Goal: Find specific page/section: Find specific page/section

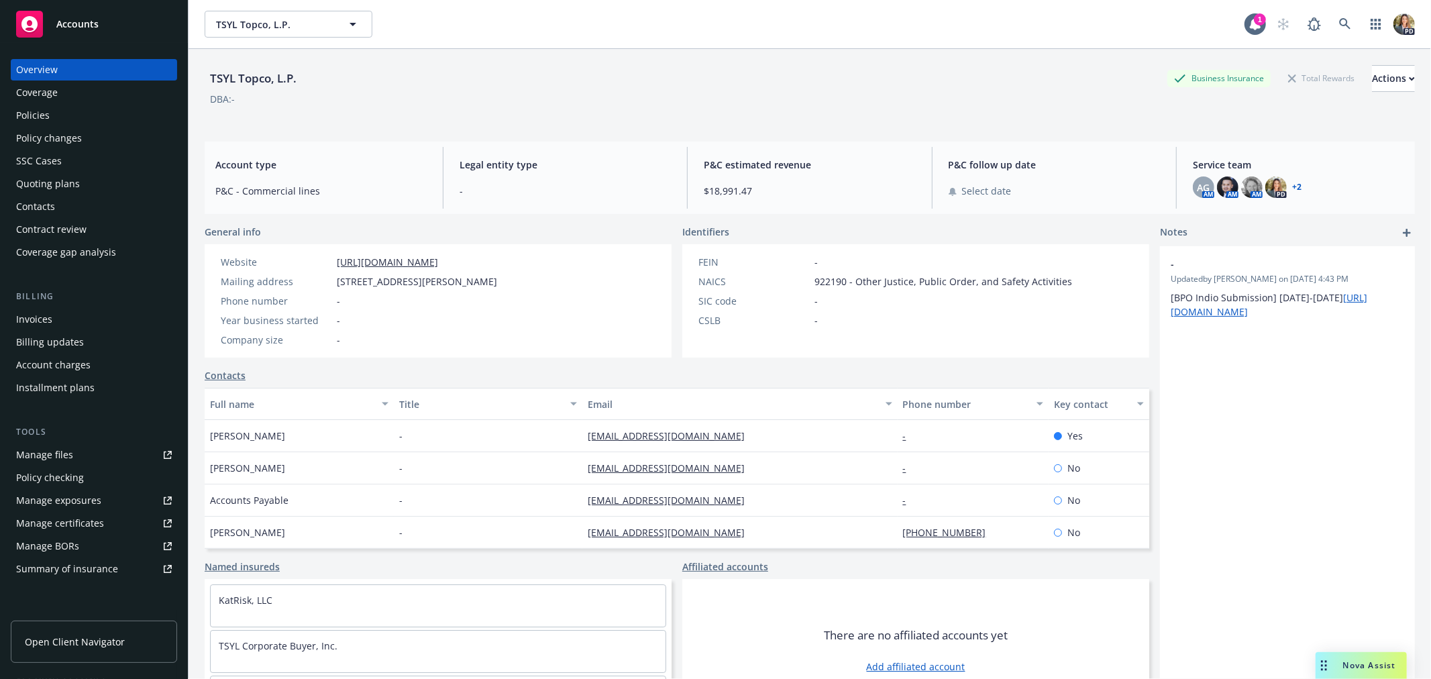
click at [103, 34] on div "Accounts" at bounding box center [94, 24] width 156 height 27
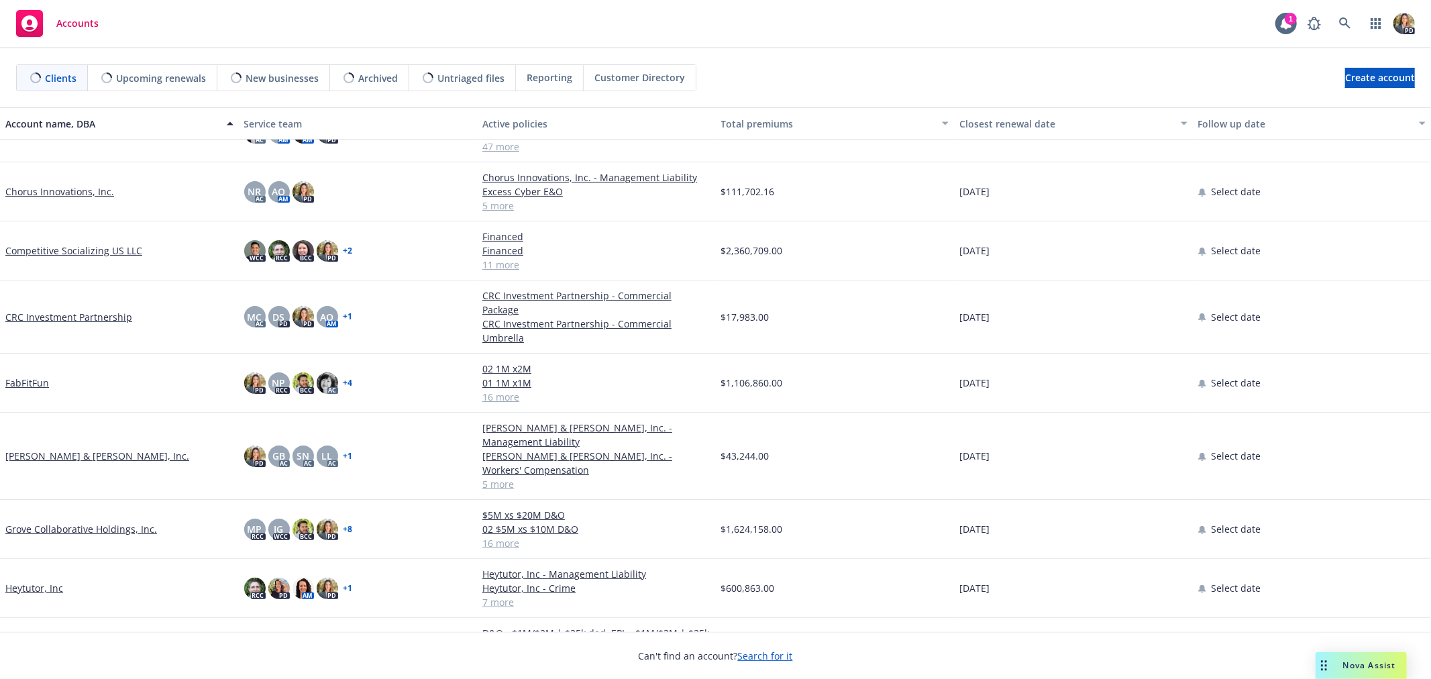
scroll to position [74, 0]
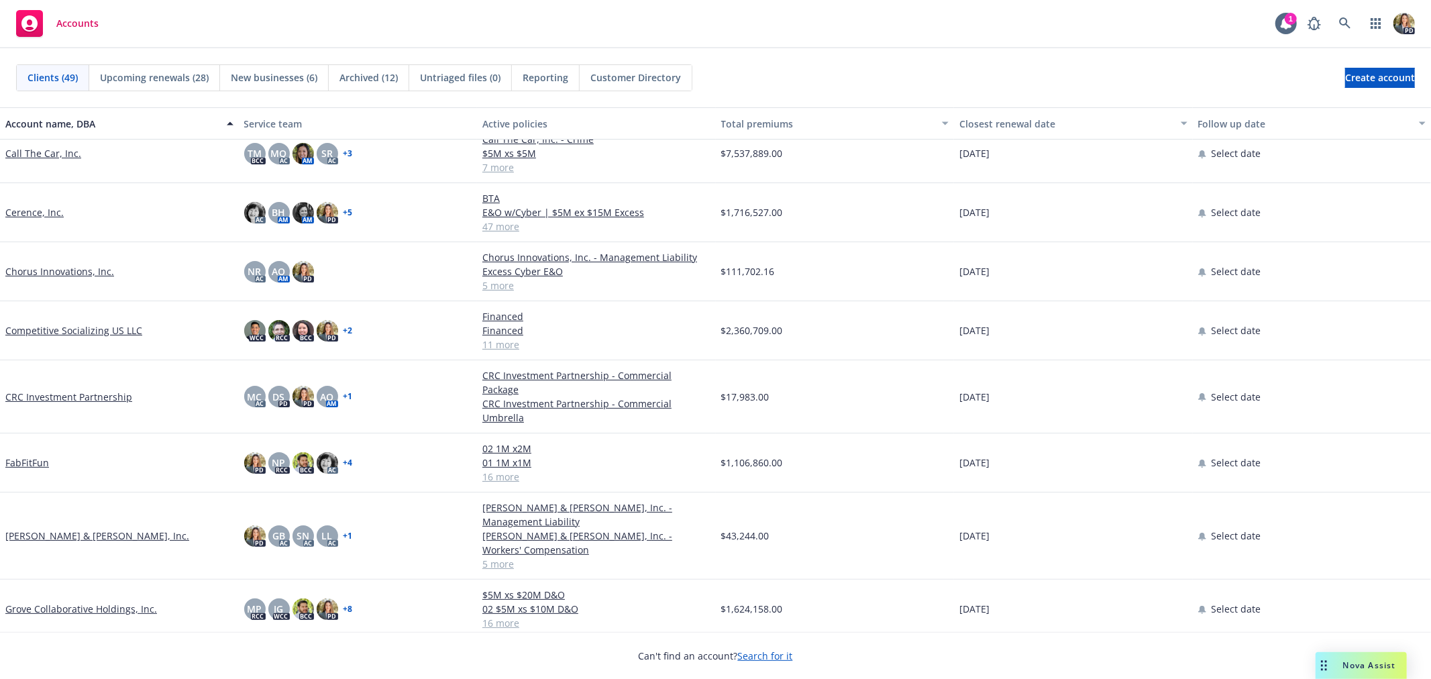
click at [30, 456] on link "FabFitFun" at bounding box center [27, 463] width 44 height 14
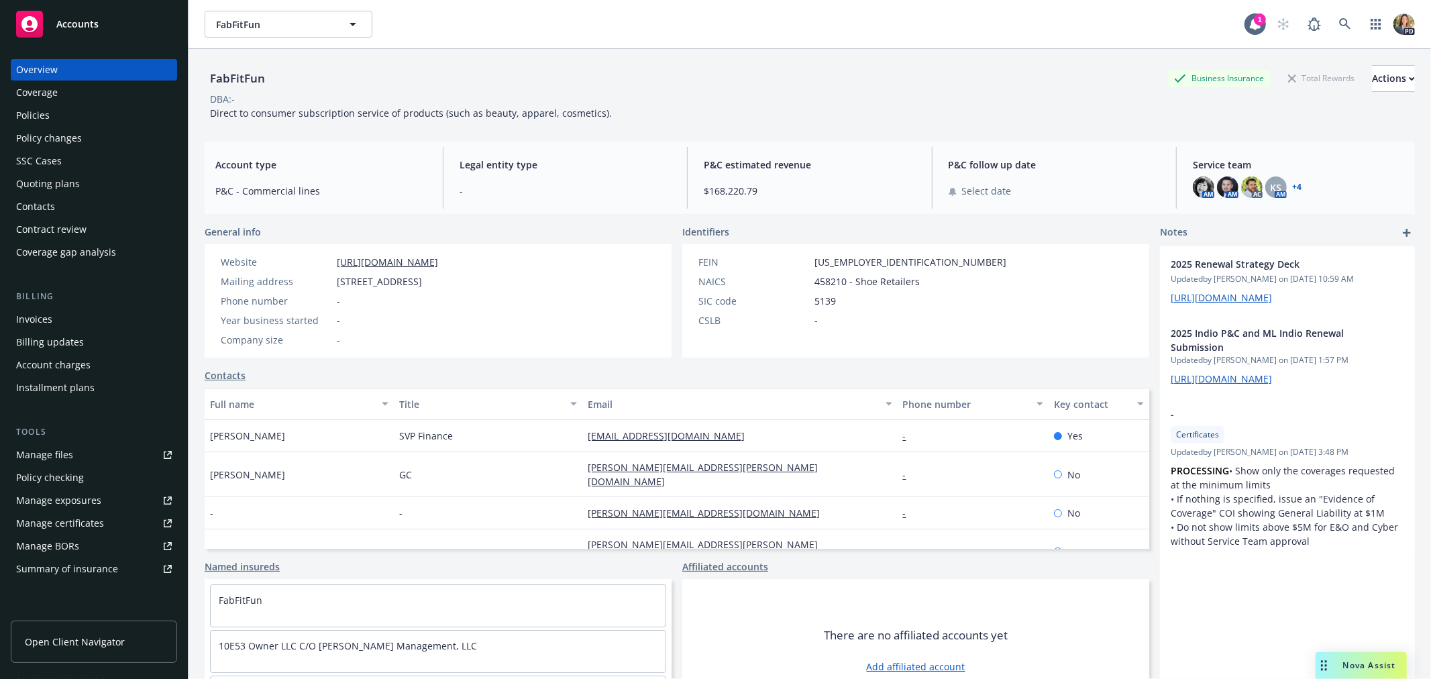
click at [38, 111] on div "Policies" at bounding box center [33, 115] width 34 height 21
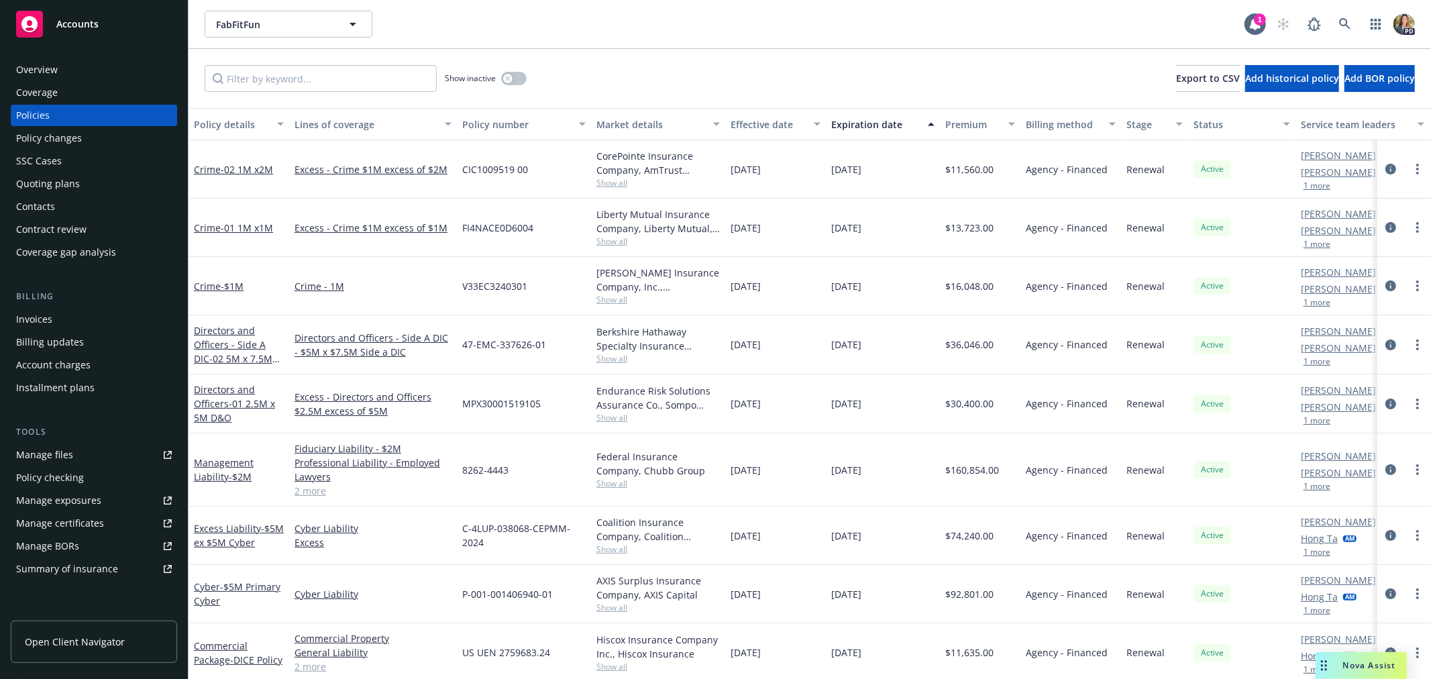
click at [91, 62] on div "Overview" at bounding box center [94, 69] width 156 height 21
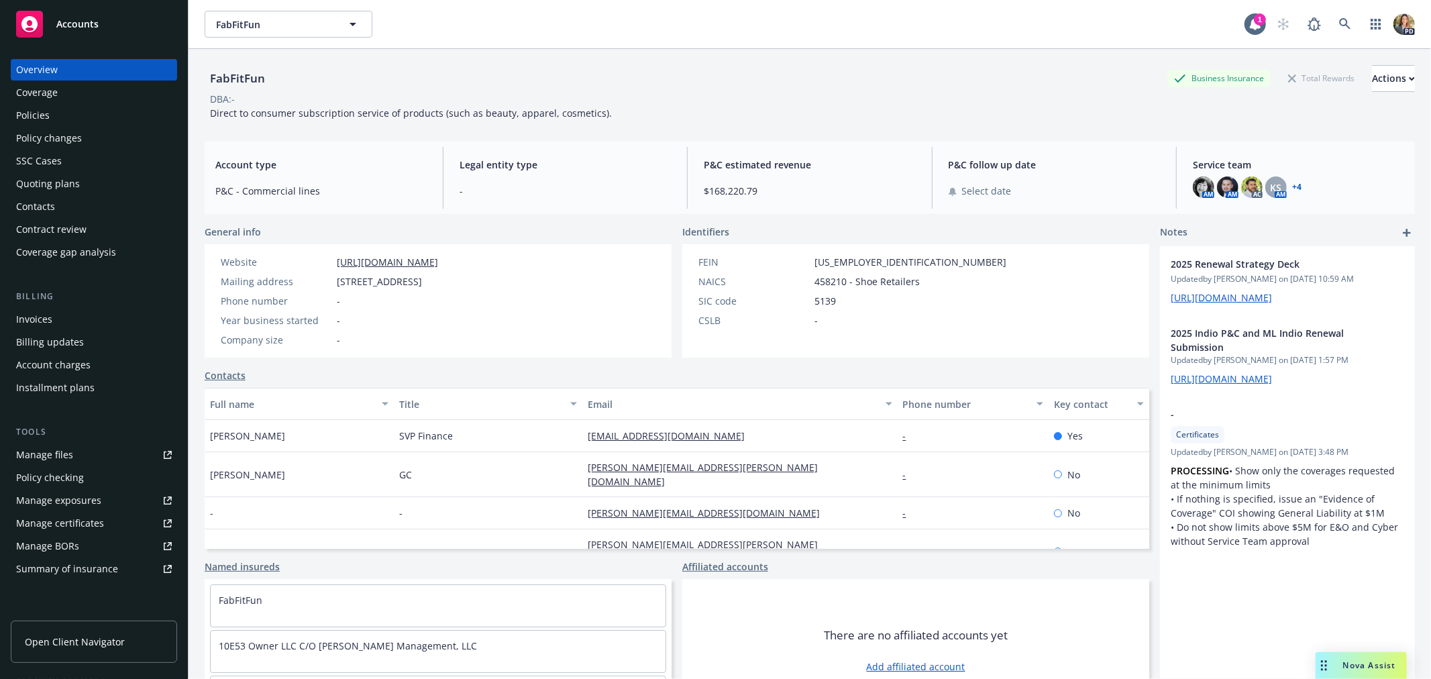
click at [1292, 185] on div "AM AM AC KS AM + 4" at bounding box center [1298, 186] width 211 height 21
click at [1292, 185] on link "+ 4" at bounding box center [1296, 187] width 9 height 8
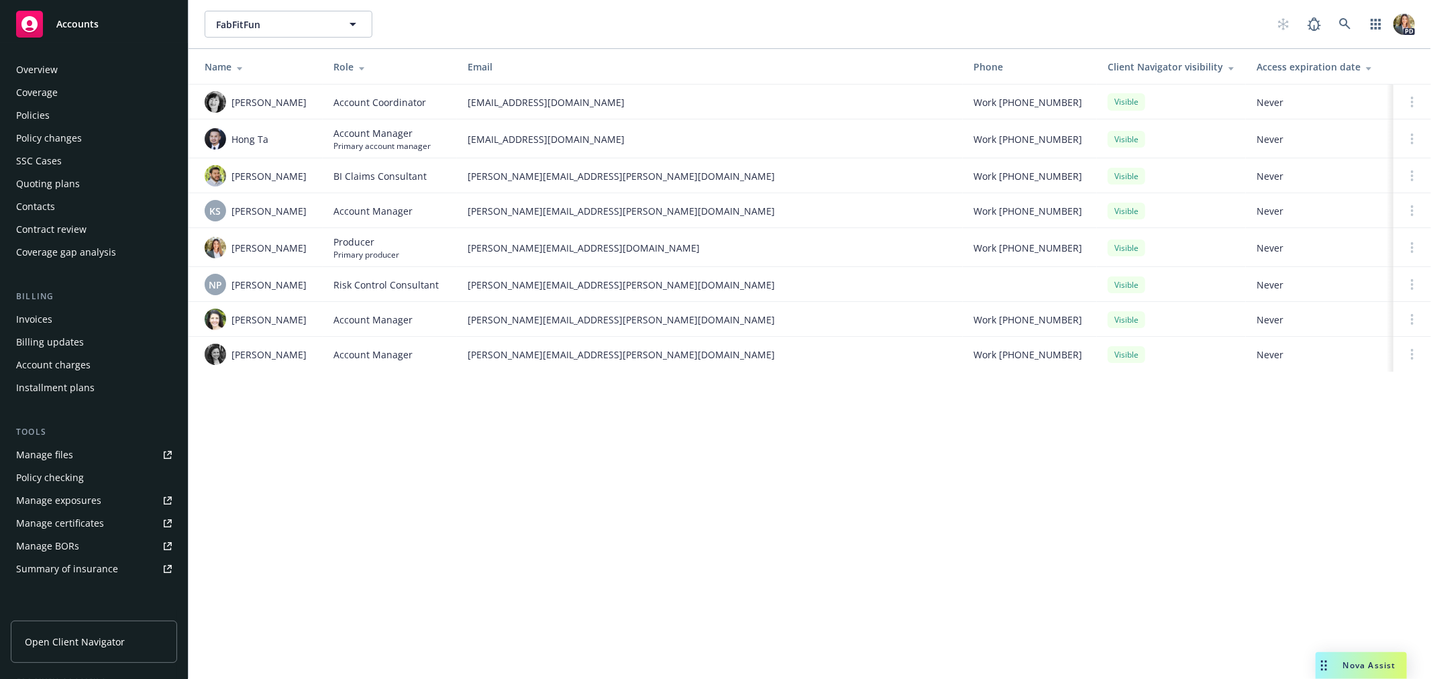
scroll to position [195, 0]
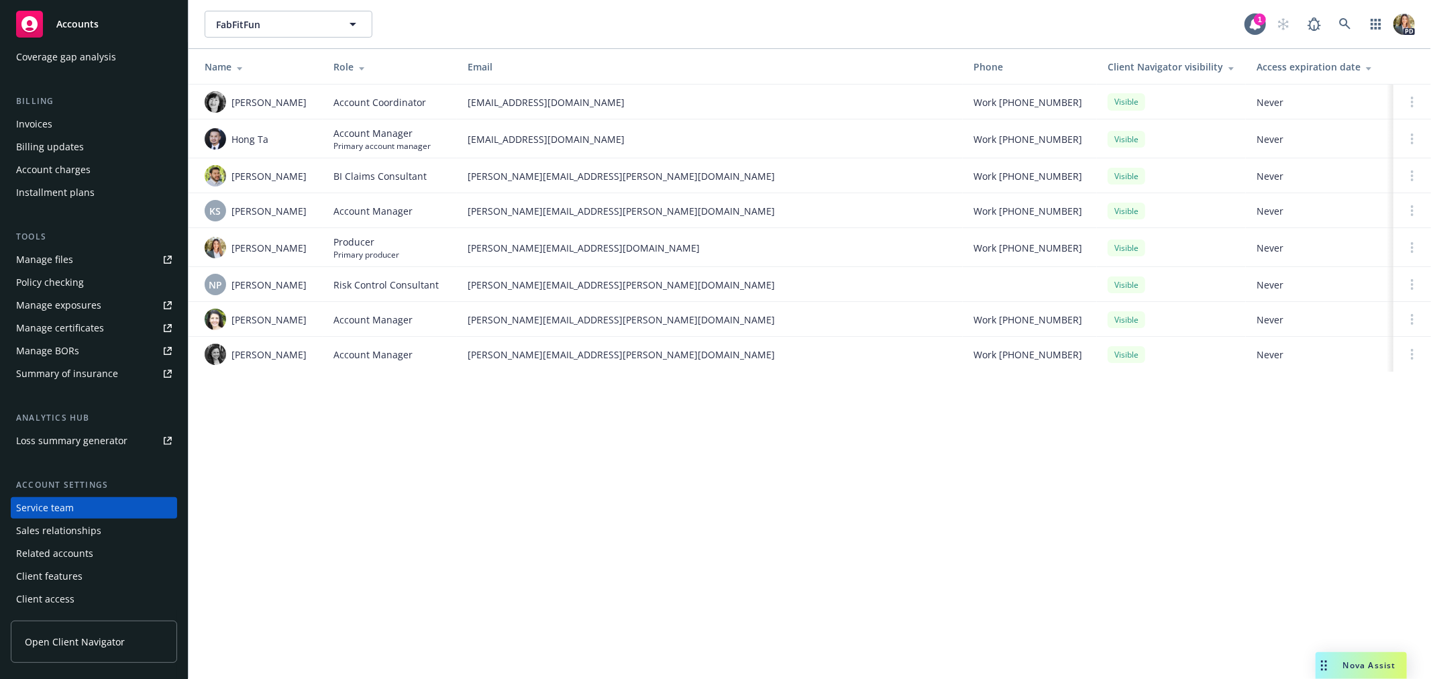
click at [76, 23] on span "Accounts" at bounding box center [77, 24] width 42 height 11
